Goal: Find specific page/section: Find specific page/section

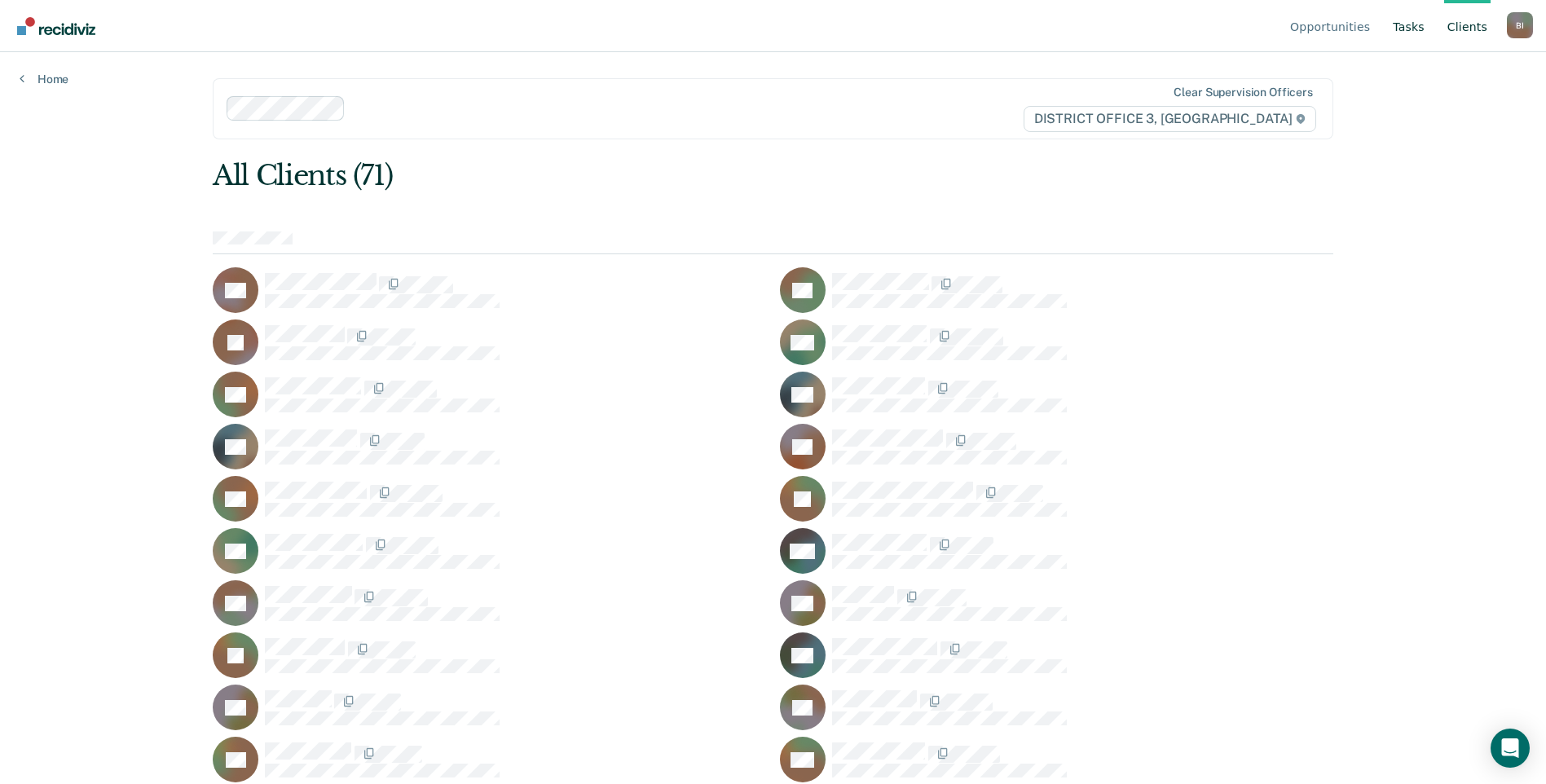
click at [1424, 26] on link "Tasks" at bounding box center [1408, 26] width 38 height 52
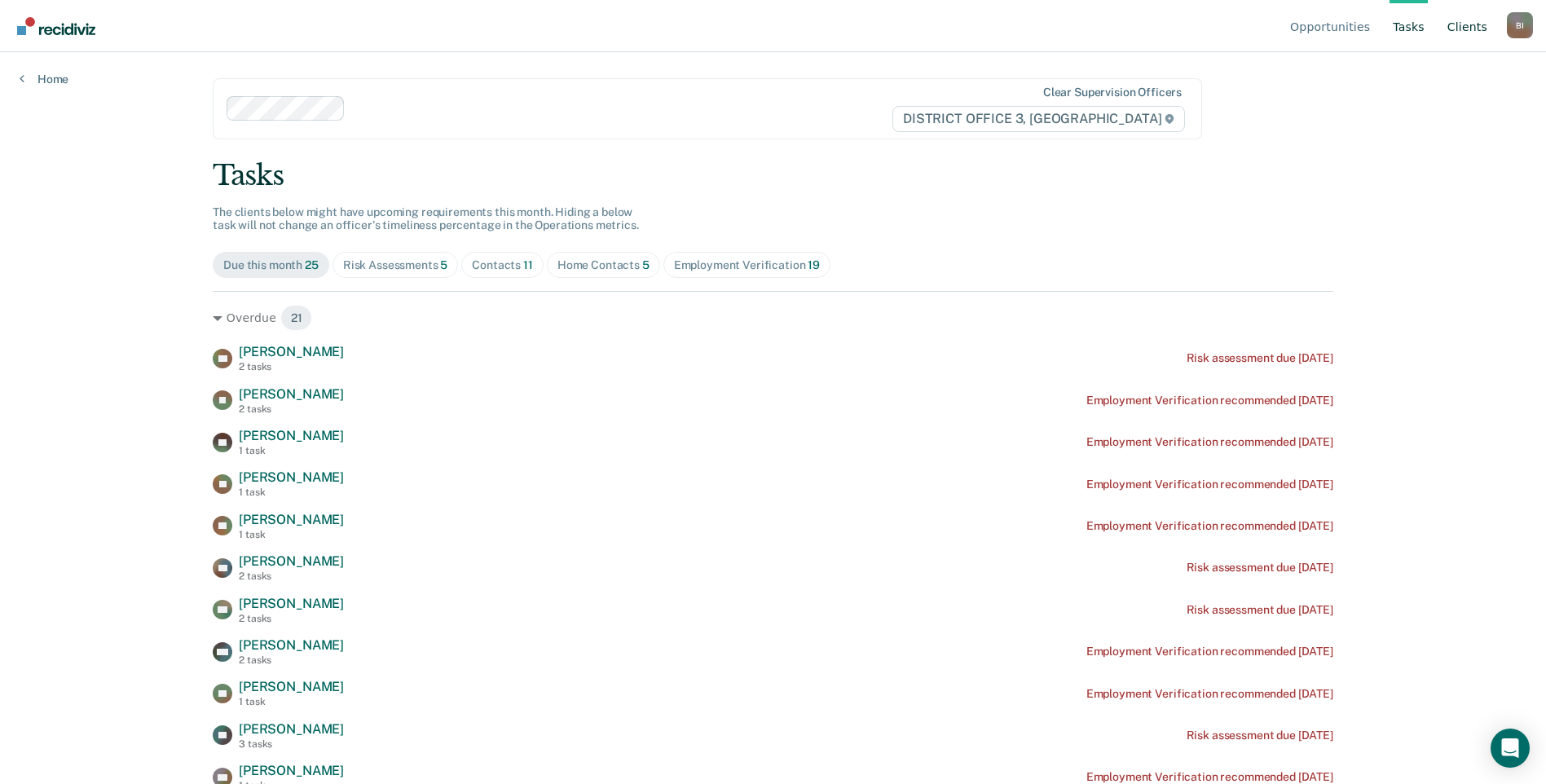
click at [1466, 25] on link "Client s" at bounding box center [1467, 26] width 47 height 52
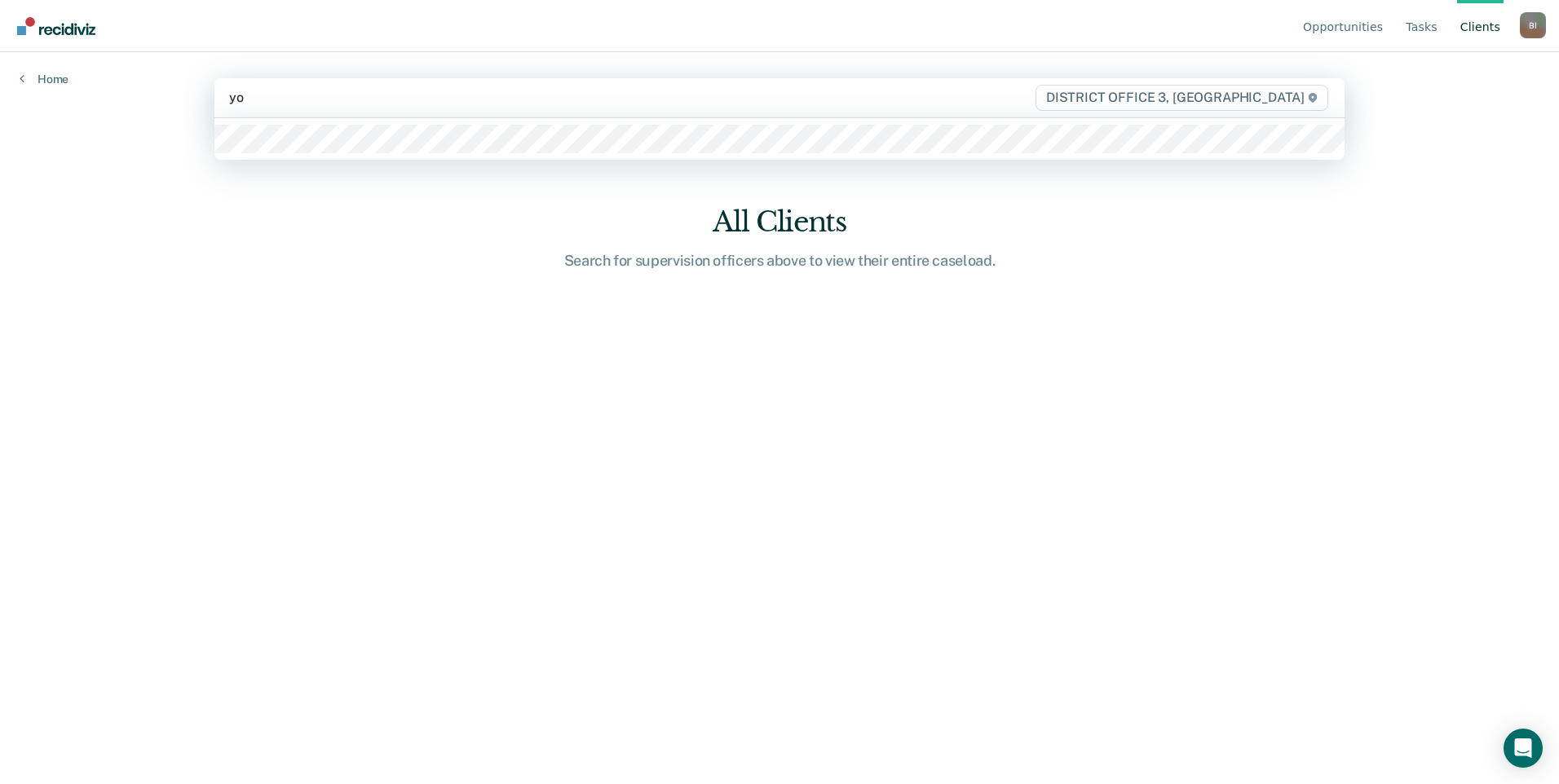
type input "you"
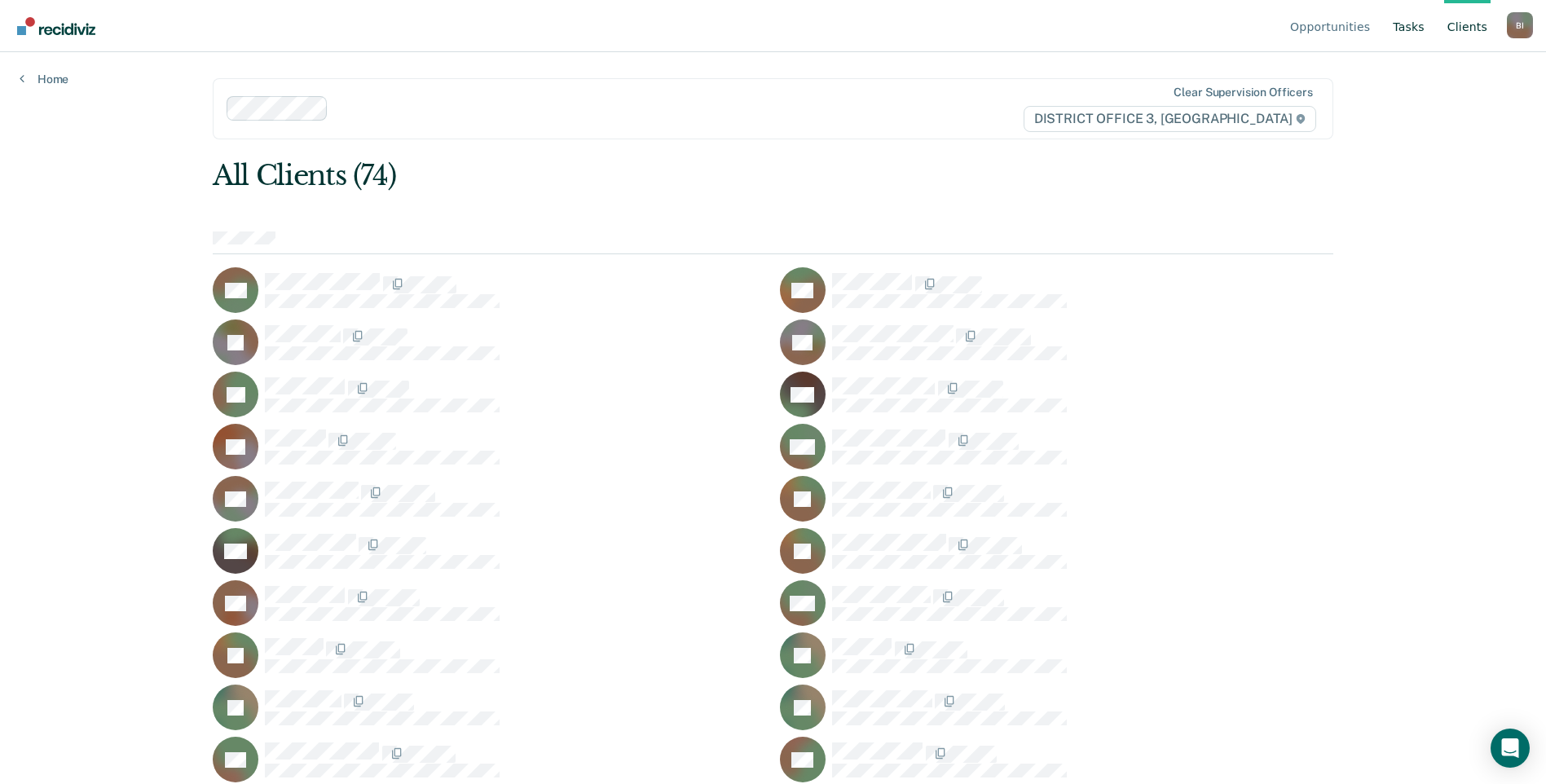
click at [1409, 23] on link "Tasks" at bounding box center [1408, 26] width 38 height 52
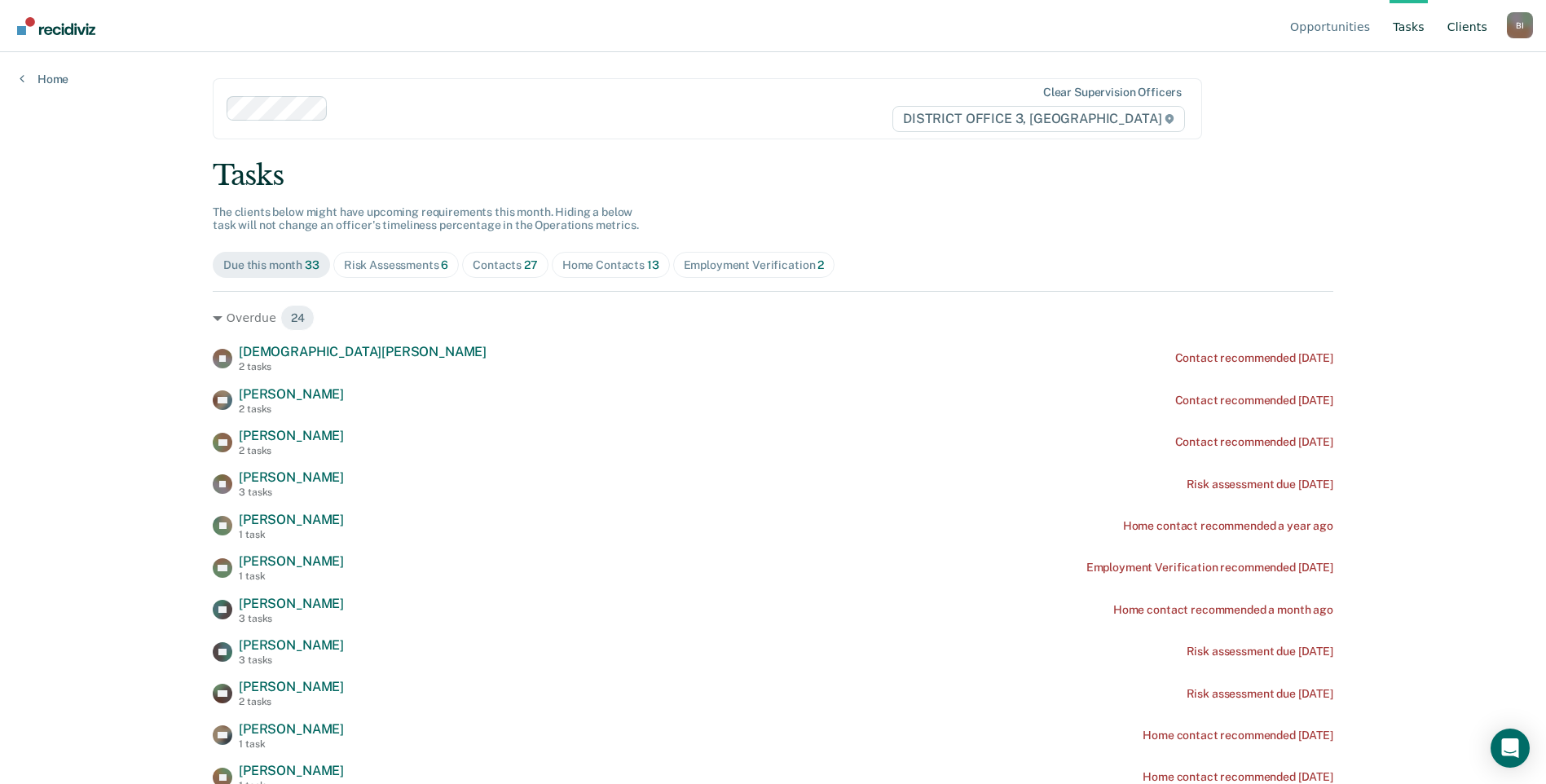
click at [1459, 25] on link "Client s" at bounding box center [1467, 26] width 47 height 52
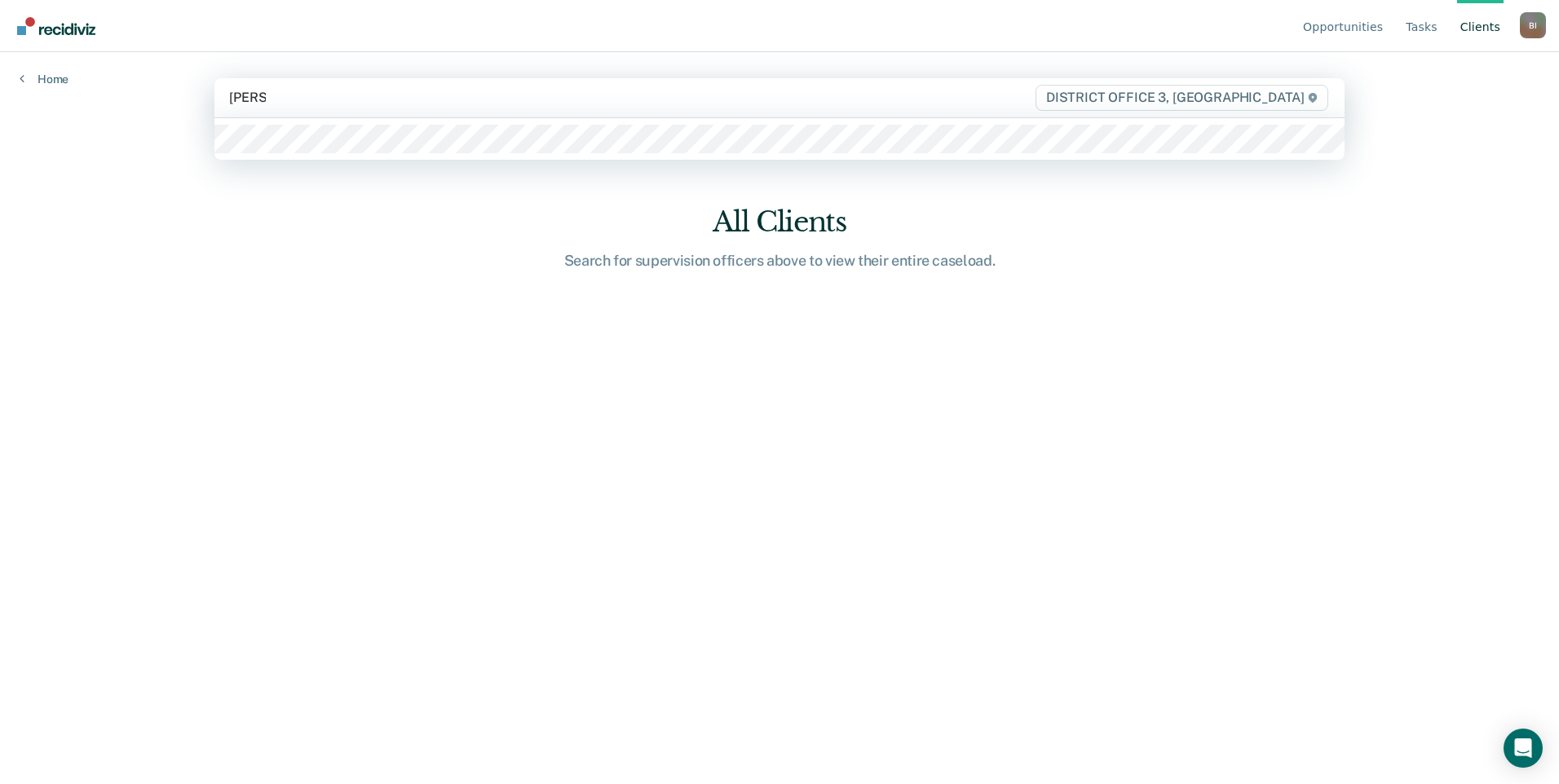
type input "lammer"
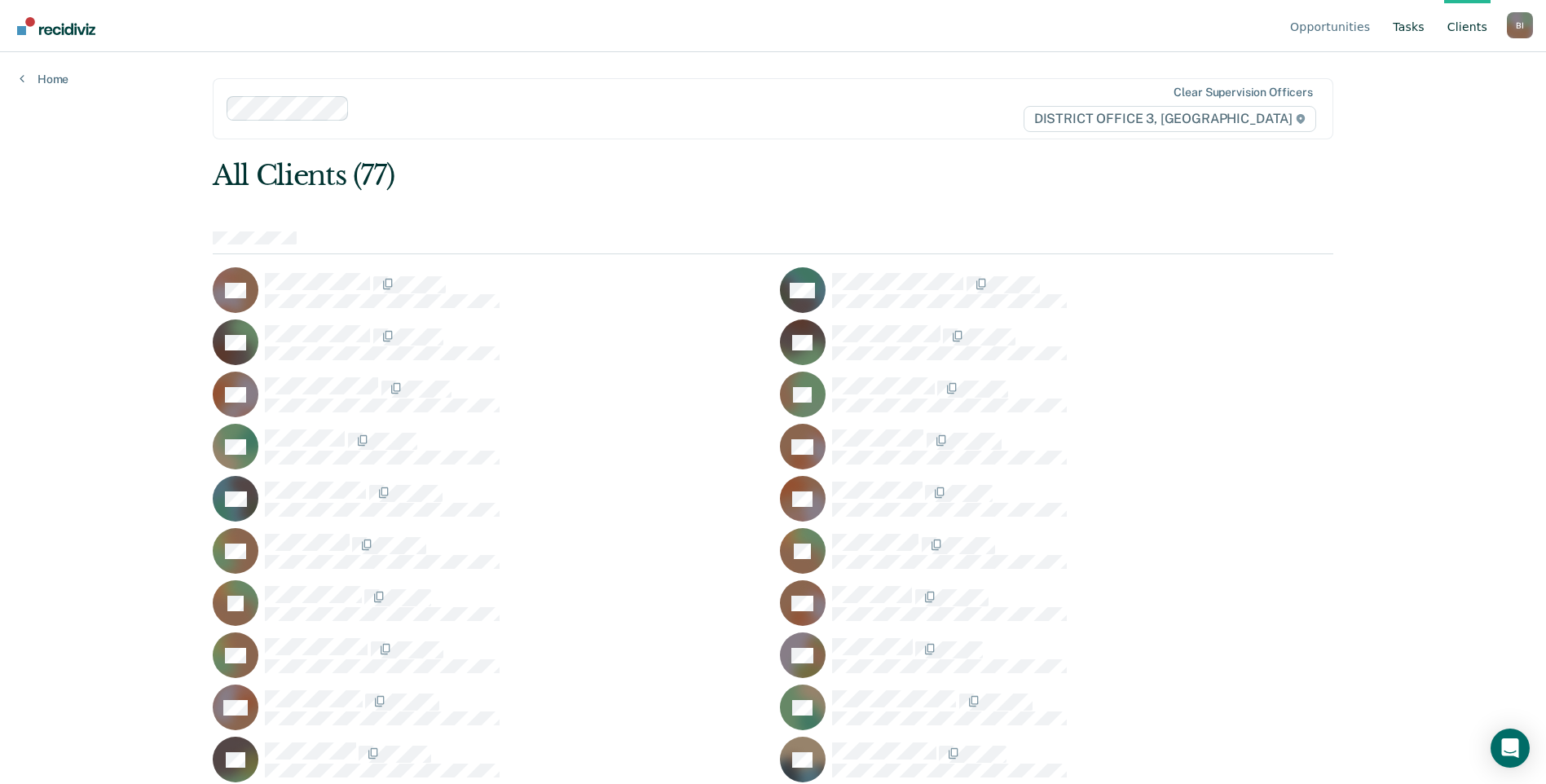
click at [1411, 33] on link "Tasks" at bounding box center [1408, 26] width 38 height 52
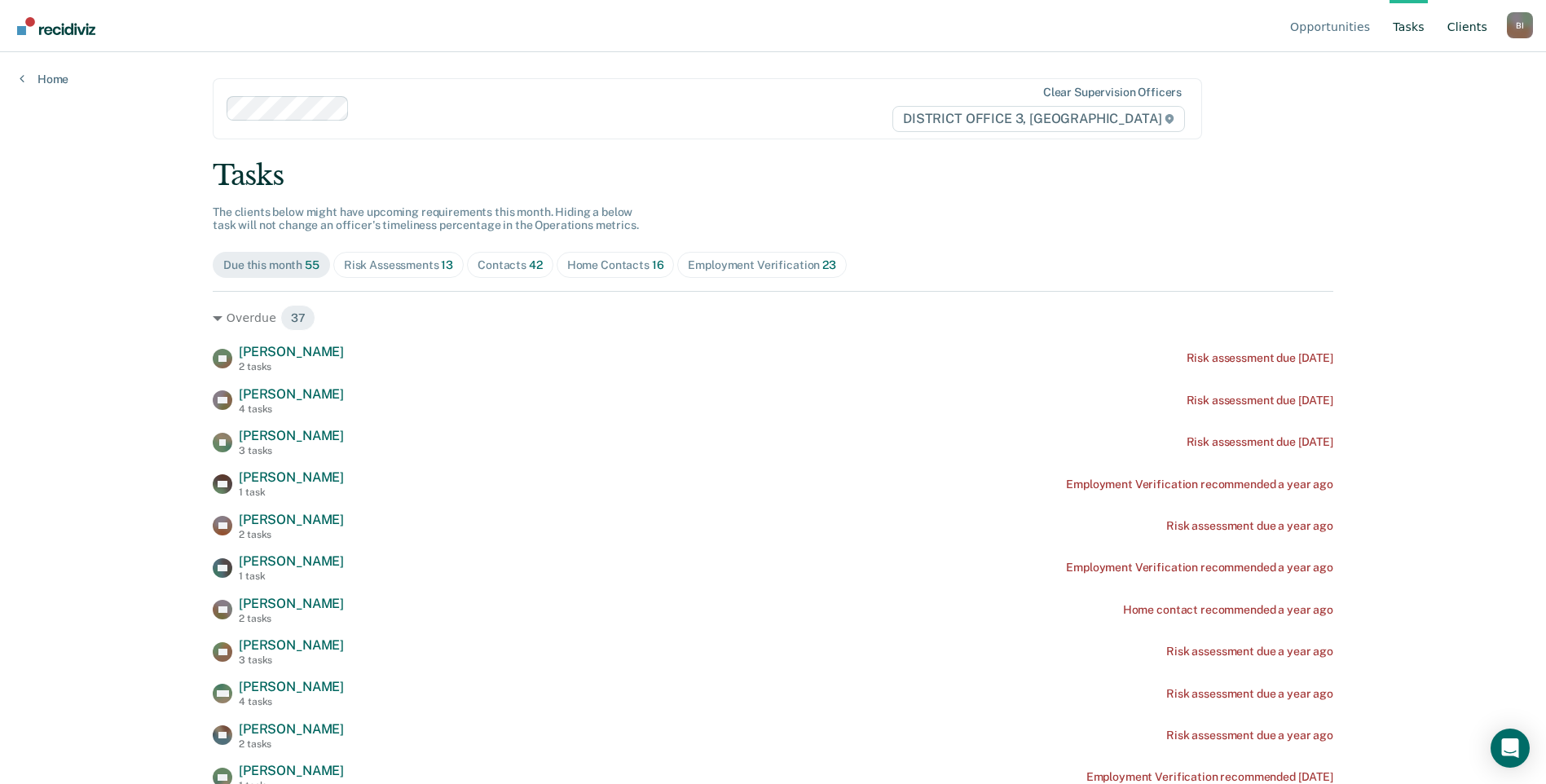
click at [1459, 25] on link "Client s" at bounding box center [1467, 26] width 47 height 52
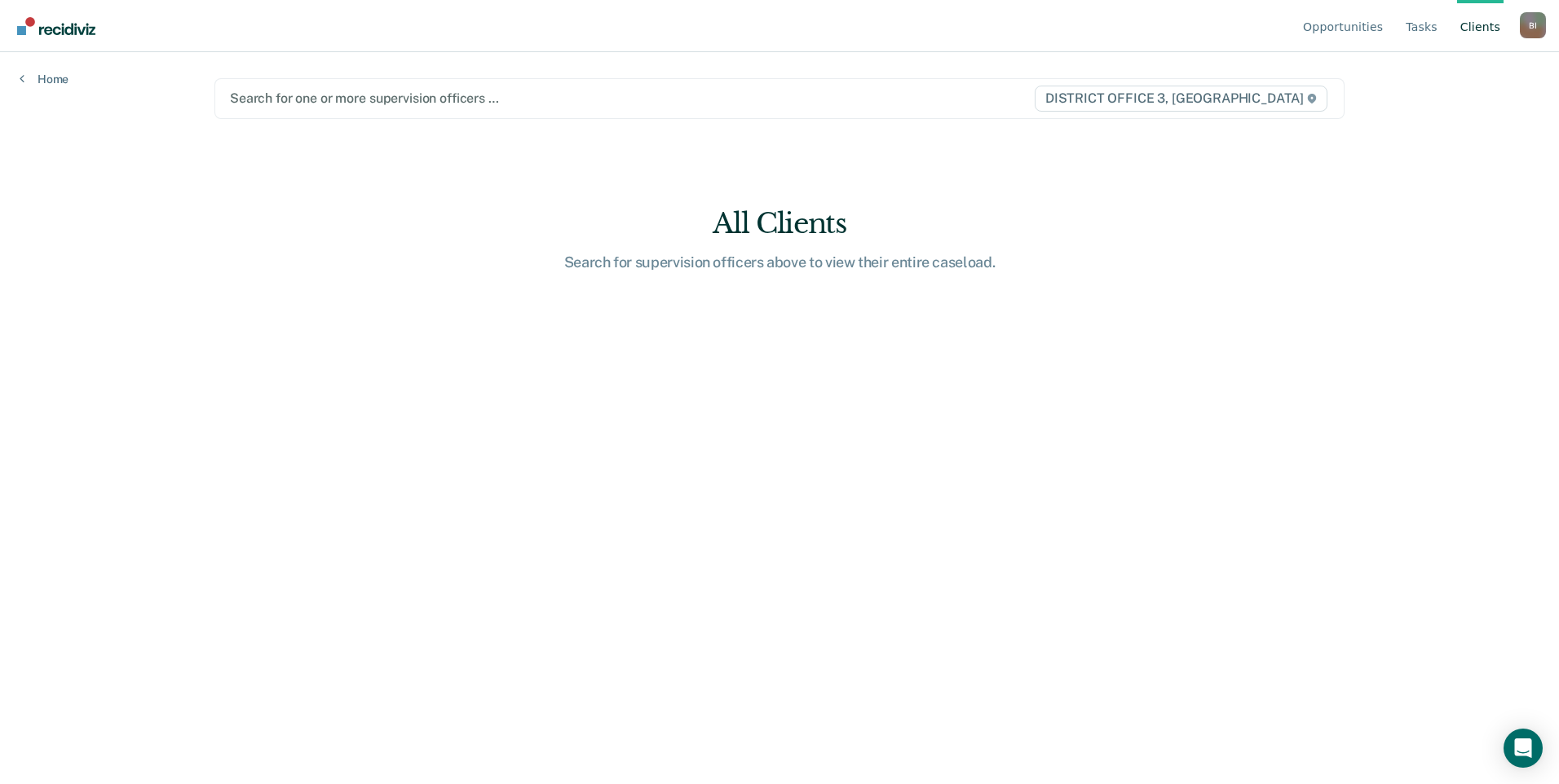
type input "n"
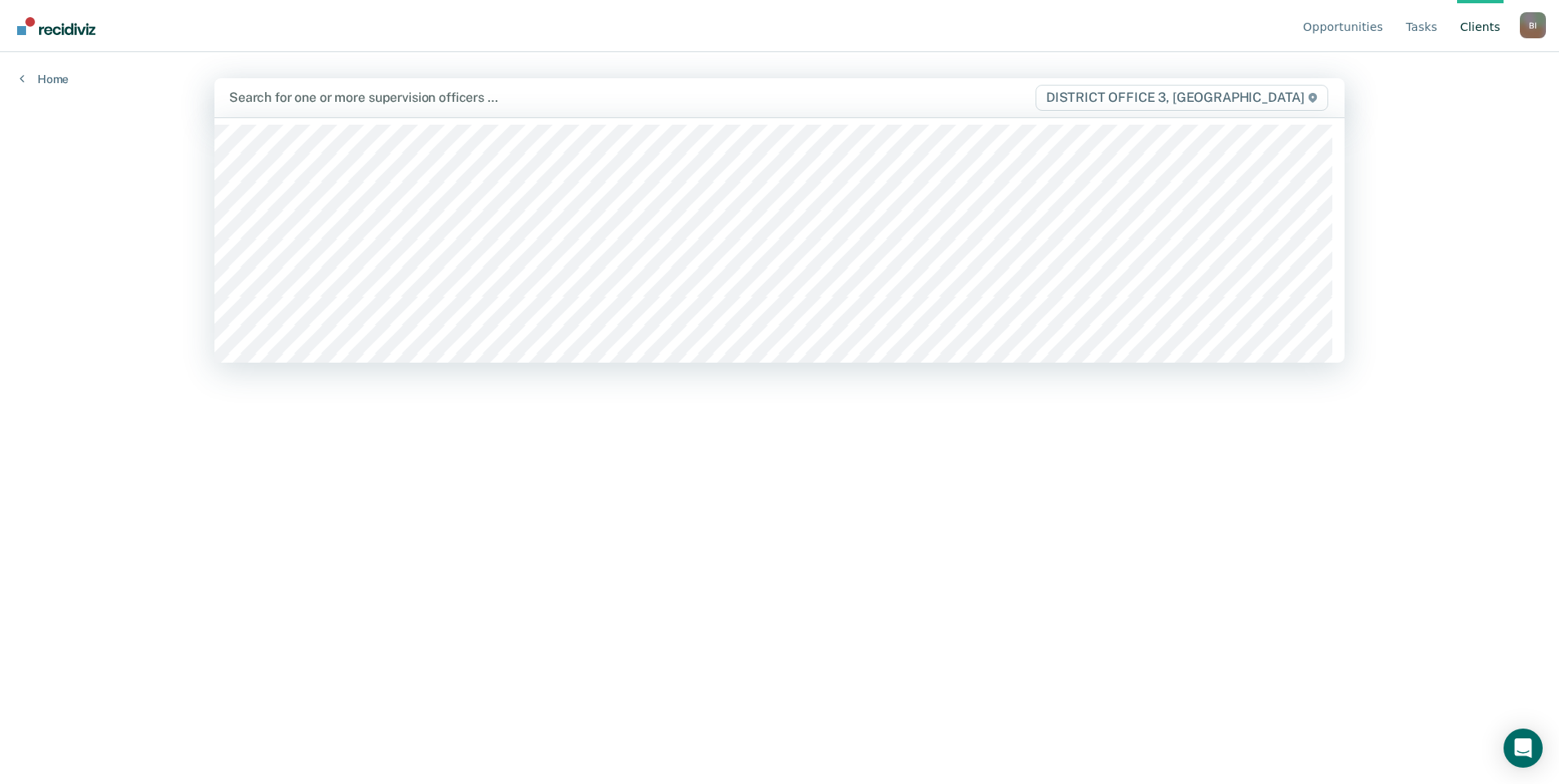
type input "b"
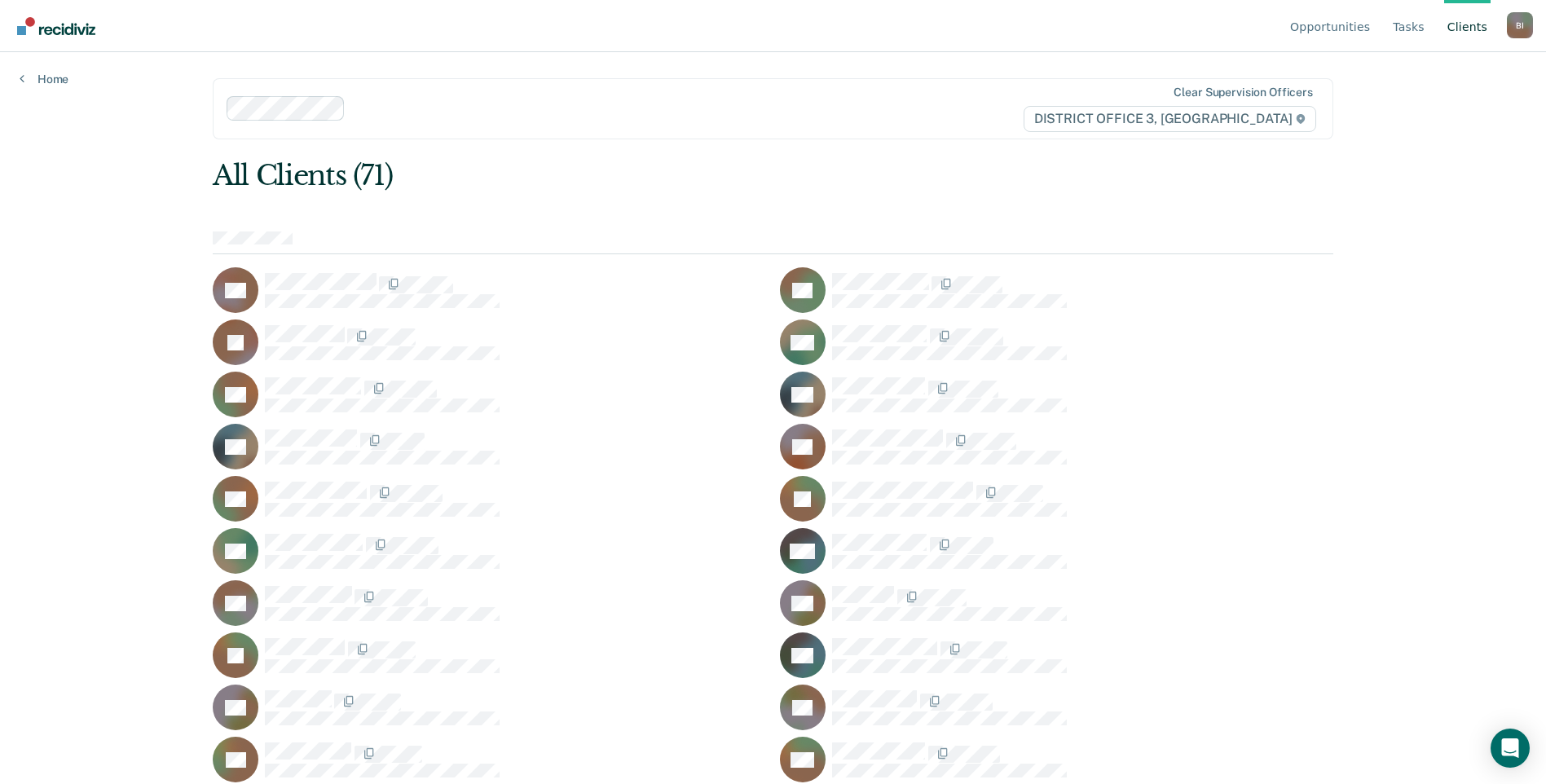
click at [1390, 32] on ul "Opportunities Tasks Client s" at bounding box center [1397, 26] width 220 height 52
click at [1406, 38] on link "Tasks" at bounding box center [1408, 26] width 38 height 52
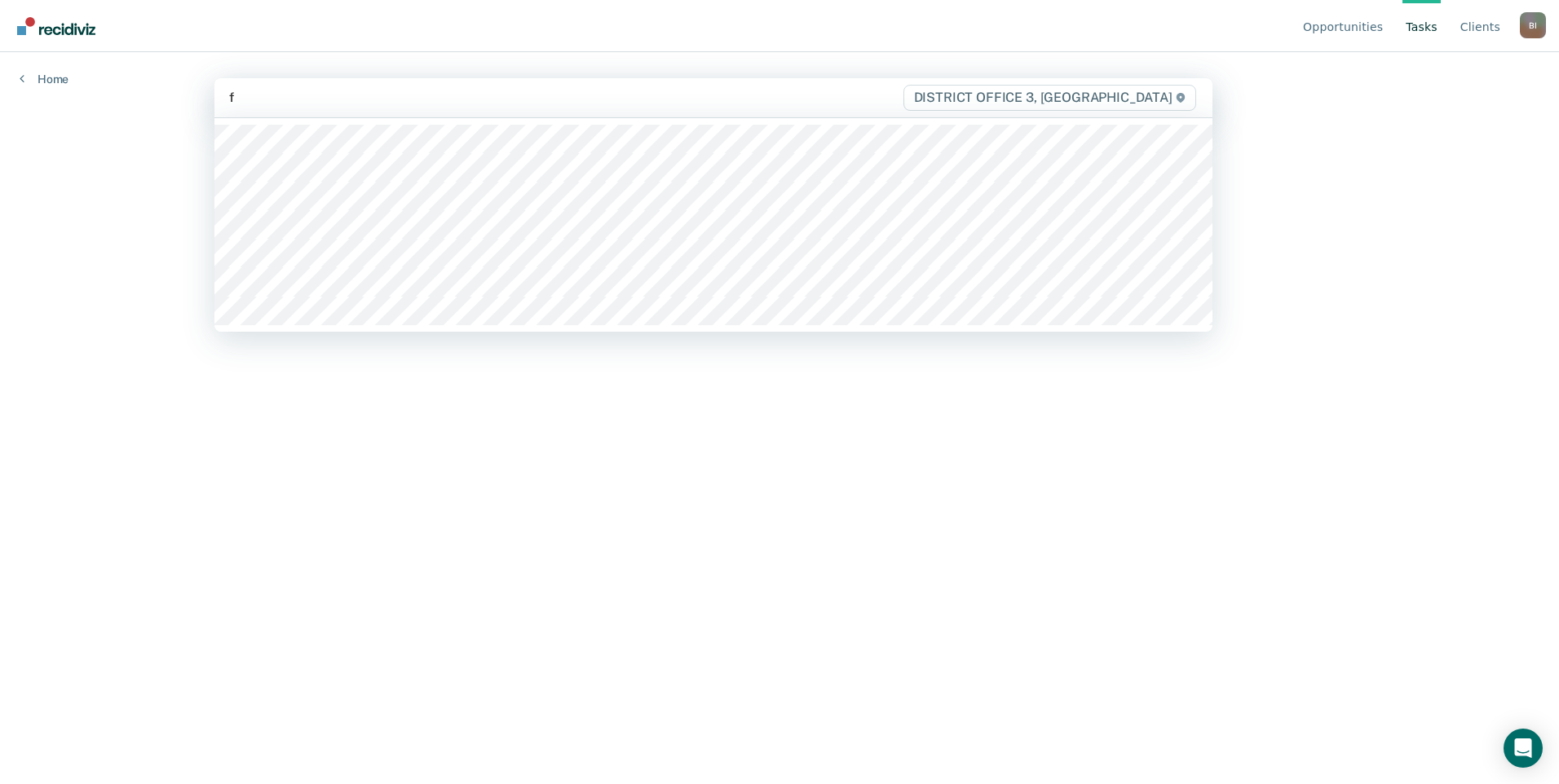
type input "fi"
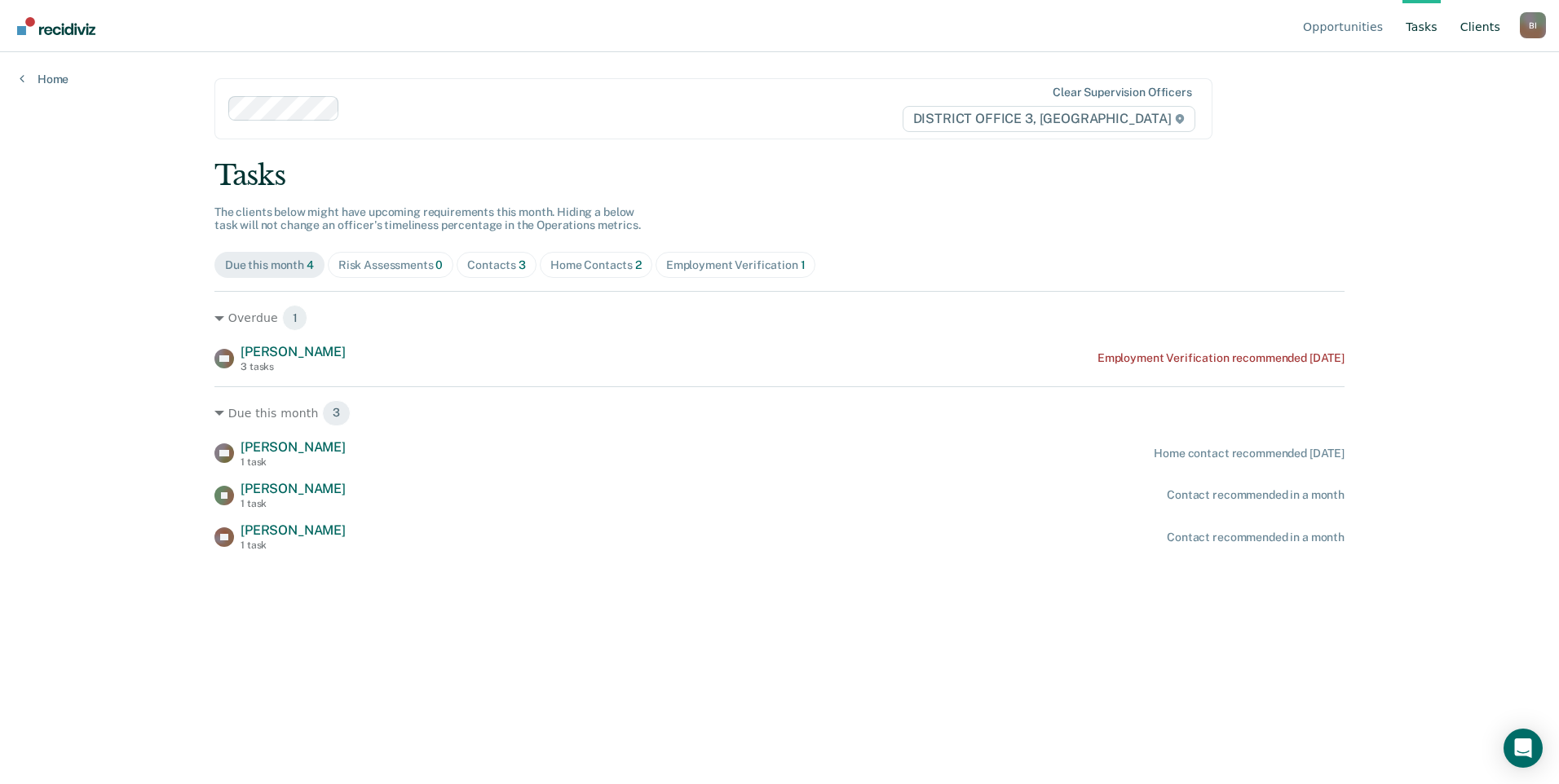
click at [1467, 20] on link "Client s" at bounding box center [1480, 26] width 47 height 52
